Goal: Communication & Community: Answer question/provide support

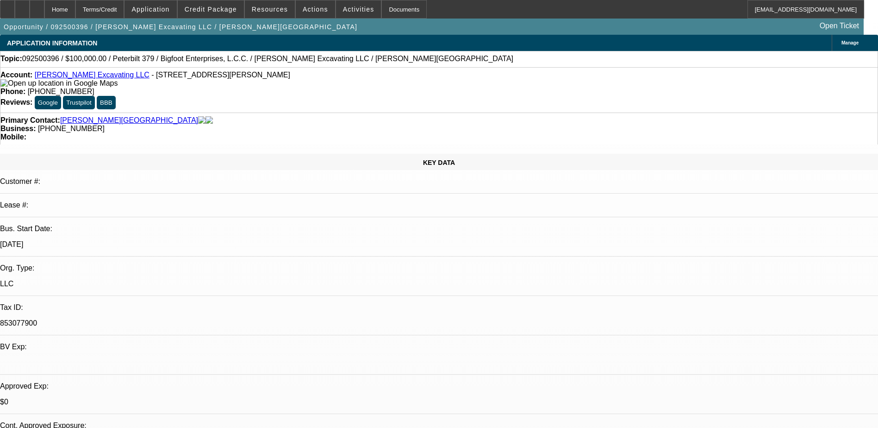
select select "0"
select select "2"
select select "0"
select select "6"
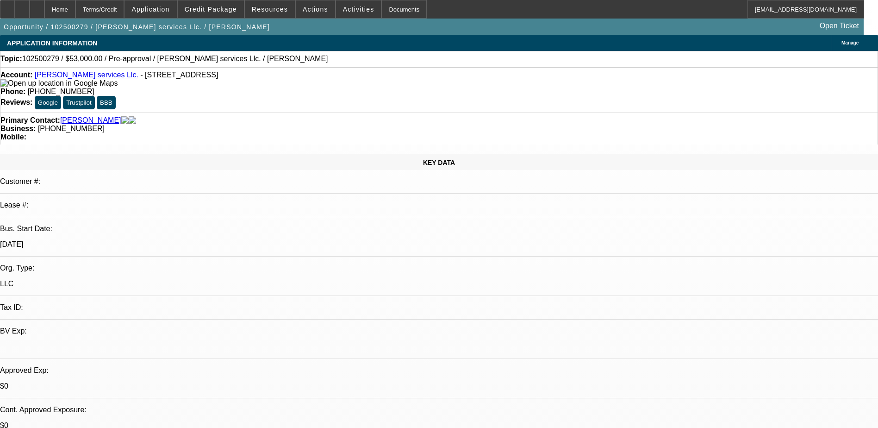
select select "0"
select select "2"
select select "0.1"
select select "4"
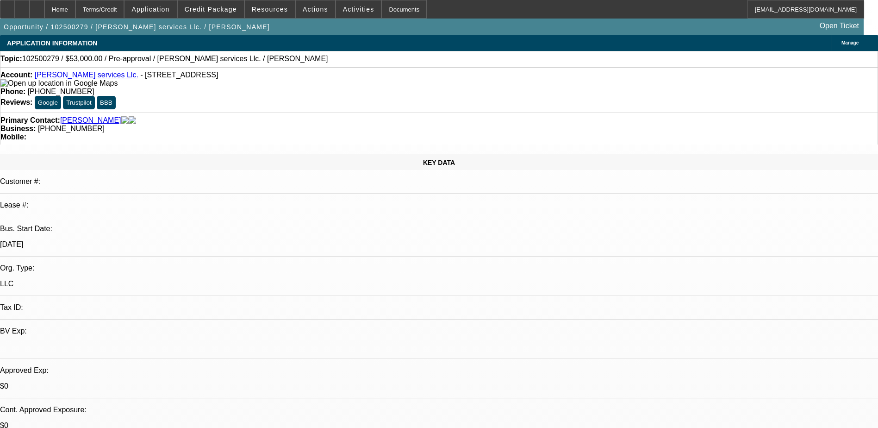
radio input "true"
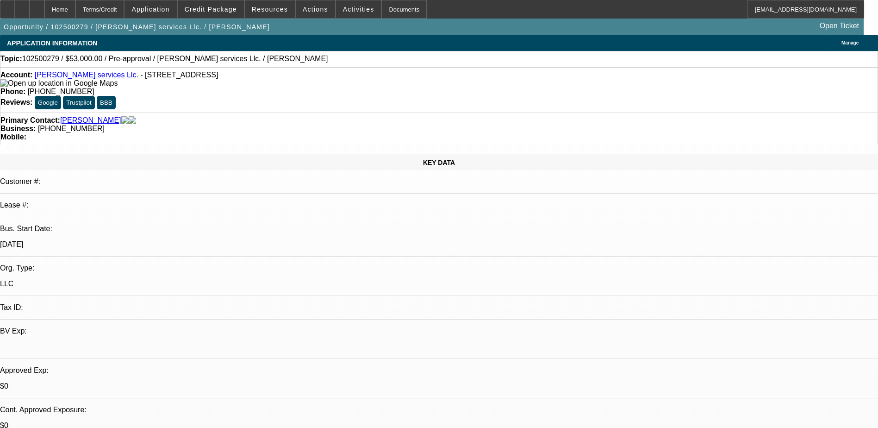
radio input "true"
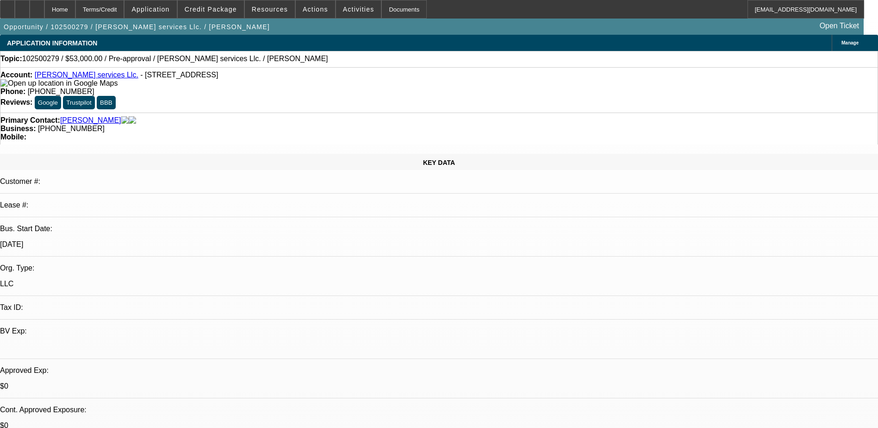
type textarea "Left VM callback friday"
radio input "true"
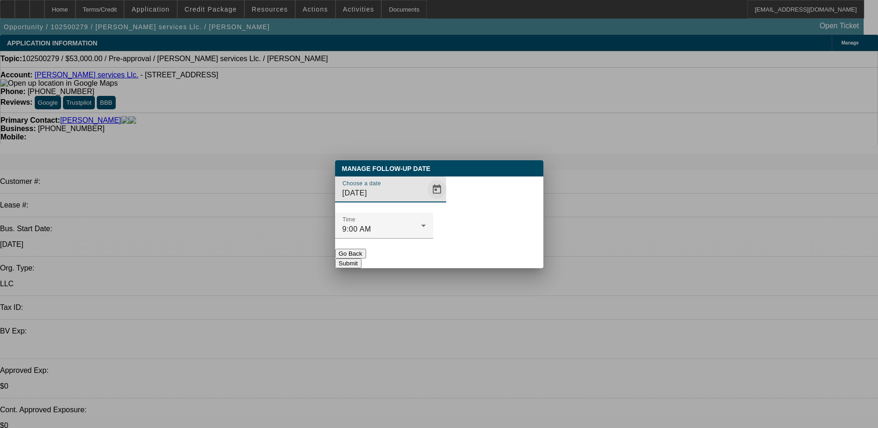
click at [426, 200] on span "Open calendar" at bounding box center [437, 189] width 22 height 22
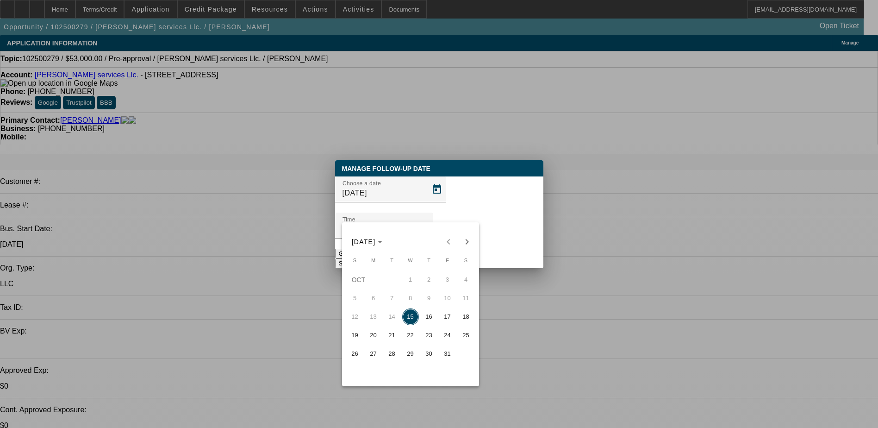
click at [451, 319] on span "17" at bounding box center [447, 316] width 17 height 17
type input "10/17/2025"
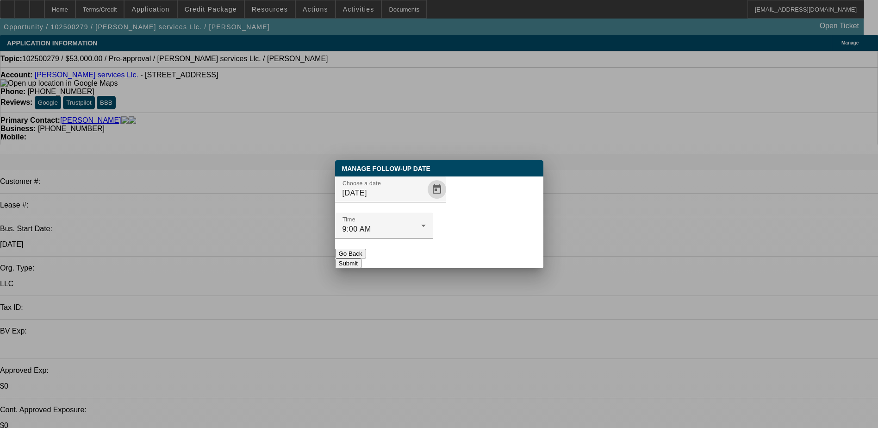
click at [361, 258] on button "Submit" at bounding box center [348, 263] width 26 height 10
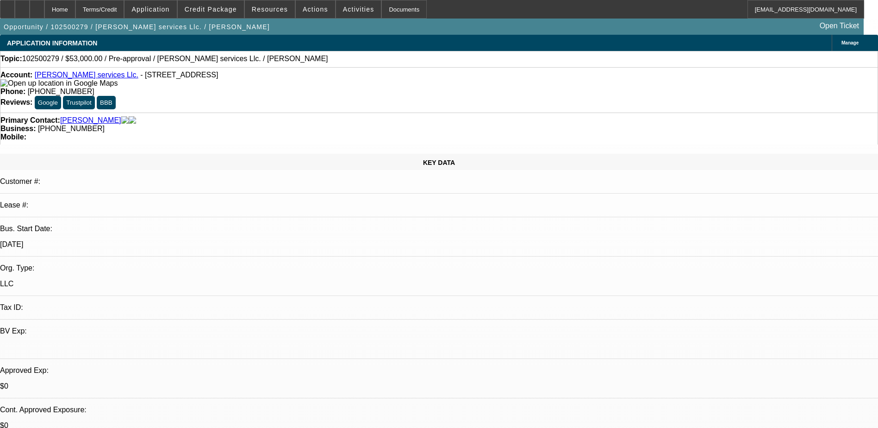
drag, startPoint x: 673, startPoint y: 106, endPoint x: 646, endPoint y: 110, distance: 27.1
